Goal: Find specific page/section: Find specific page/section

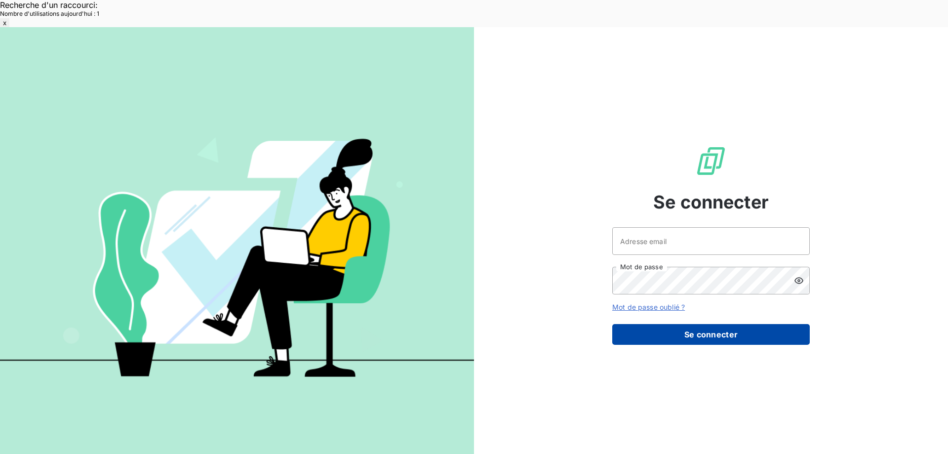
click at [703, 324] on button "Se connecter" at bounding box center [712, 334] width 198 height 21
type input "[EMAIL_ADDRESS][DOMAIN_NAME]"
click at [681, 324] on button "Se connecter" at bounding box center [712, 334] width 198 height 21
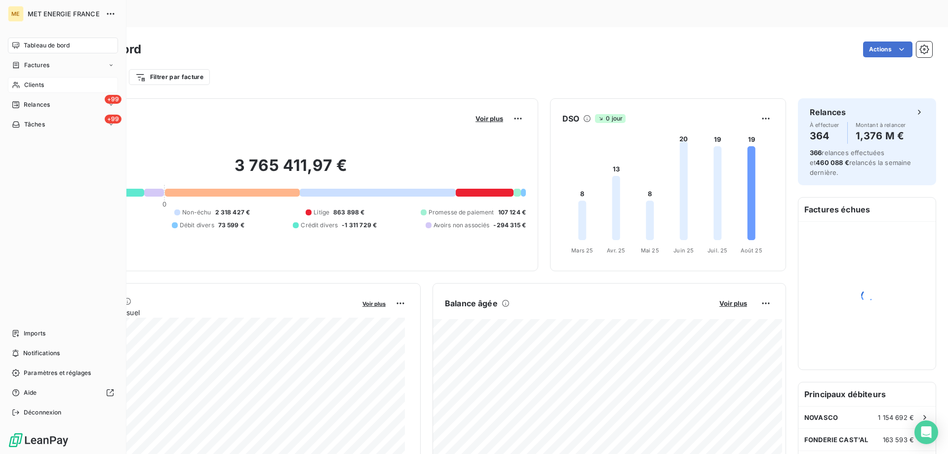
click at [31, 89] on span "Clients" at bounding box center [34, 85] width 20 height 9
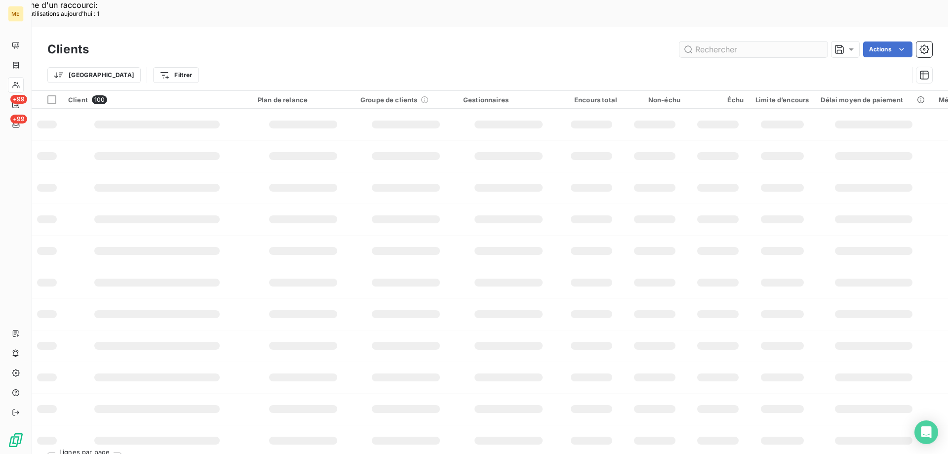
click at [720, 41] on input "text" at bounding box center [754, 49] width 148 height 16
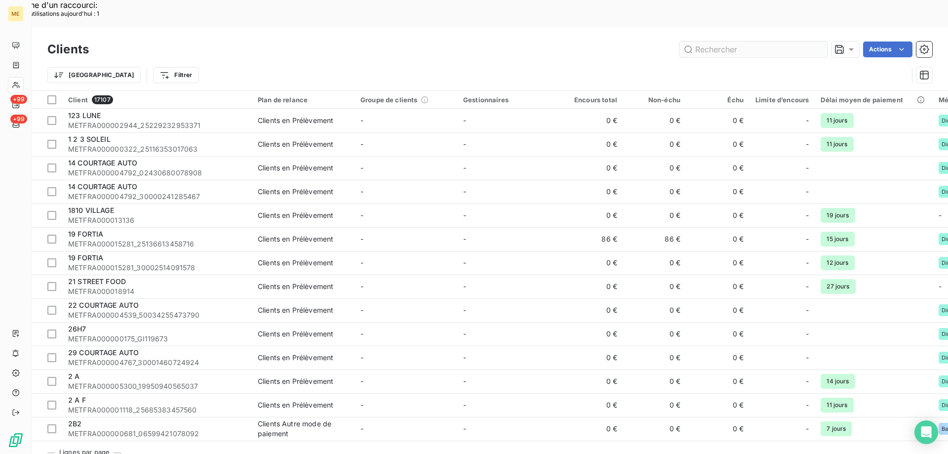
click at [736, 41] on input "text" at bounding box center [754, 49] width 148 height 16
click at [723, 41] on input "text" at bounding box center [754, 49] width 148 height 16
click at [731, 41] on input "text" at bounding box center [754, 49] width 148 height 16
click at [722, 41] on input "text" at bounding box center [754, 49] width 148 height 16
click at [740, 41] on input "text" at bounding box center [754, 49] width 148 height 16
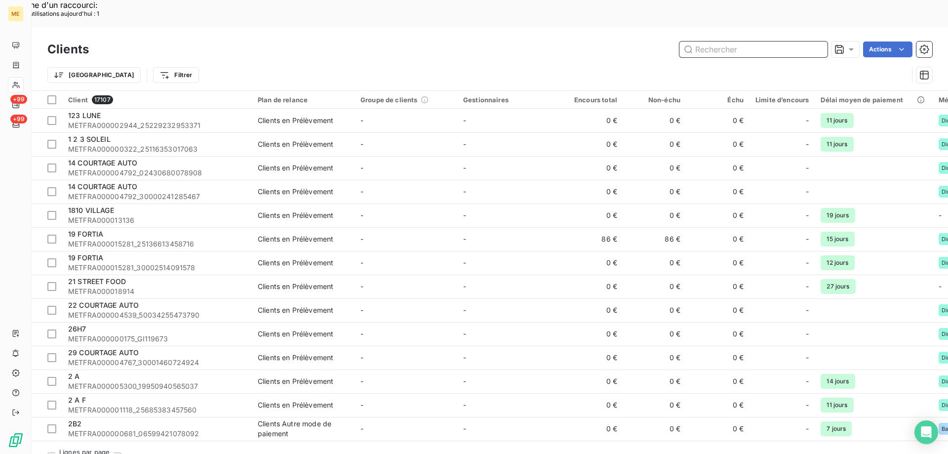
click at [713, 41] on input "text" at bounding box center [754, 49] width 148 height 16
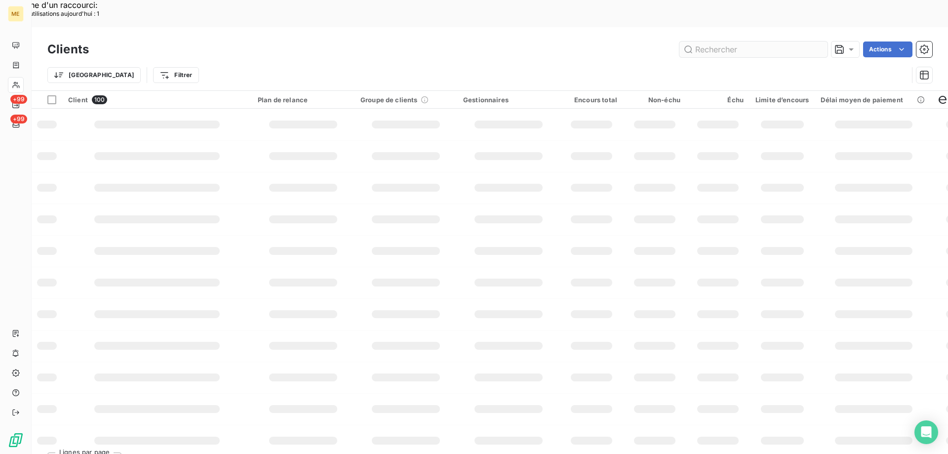
click at [729, 41] on input "text" at bounding box center [754, 49] width 148 height 16
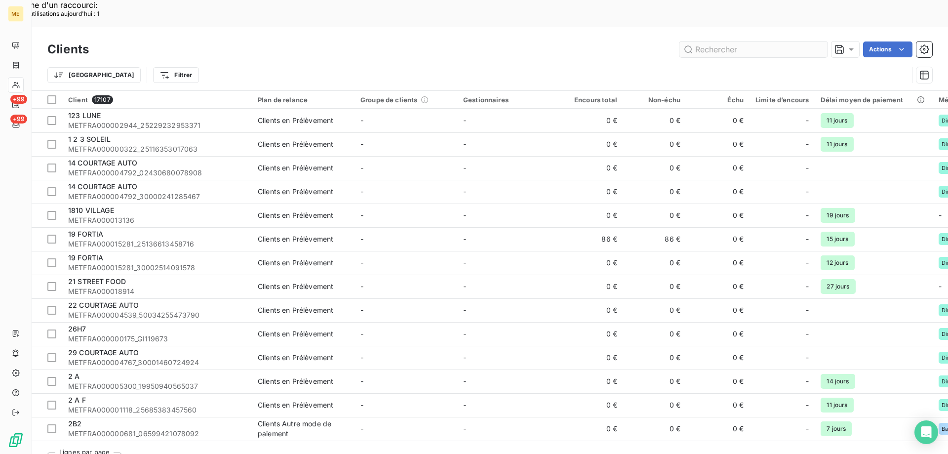
click at [744, 41] on input "text" at bounding box center [754, 49] width 148 height 16
click at [733, 41] on input "text" at bounding box center [754, 49] width 148 height 16
click at [732, 41] on input "text" at bounding box center [754, 49] width 148 height 16
paste input "METFRA000003449"
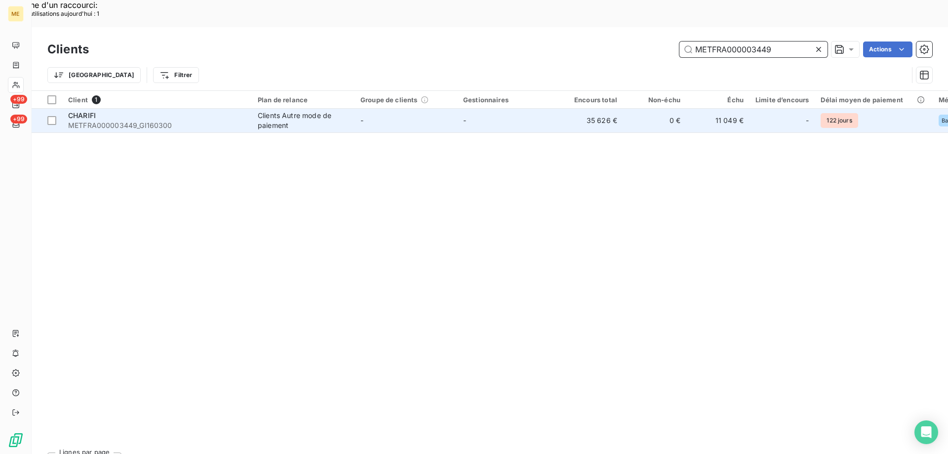
type input "METFRA000003449"
click at [223, 121] on span "METFRA000003449_GI160300" at bounding box center [157, 126] width 178 height 10
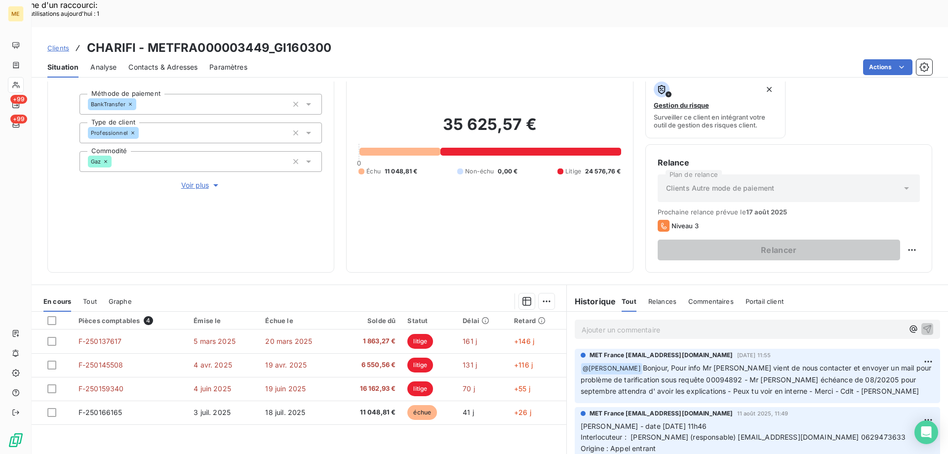
scroll to position [132, 0]
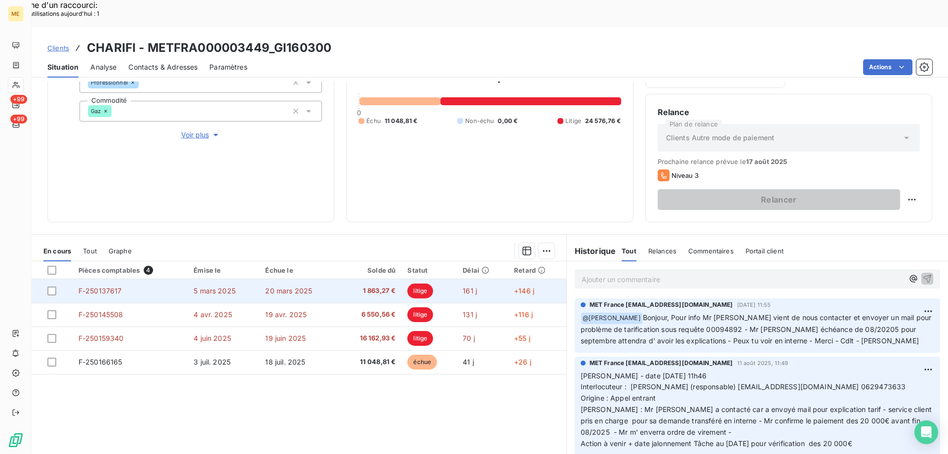
click at [139, 279] on td "F-250137617" at bounding box center [130, 291] width 115 height 24
